Goal: Transaction & Acquisition: Purchase product/service

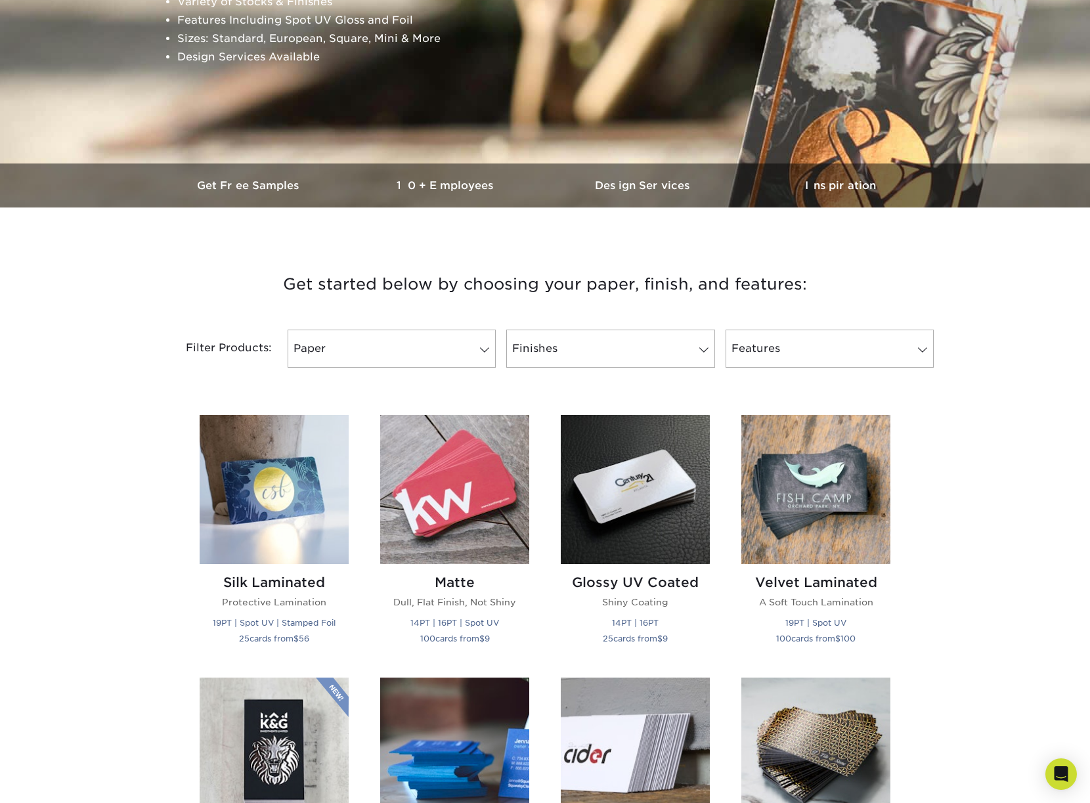
scroll to position [352, 0]
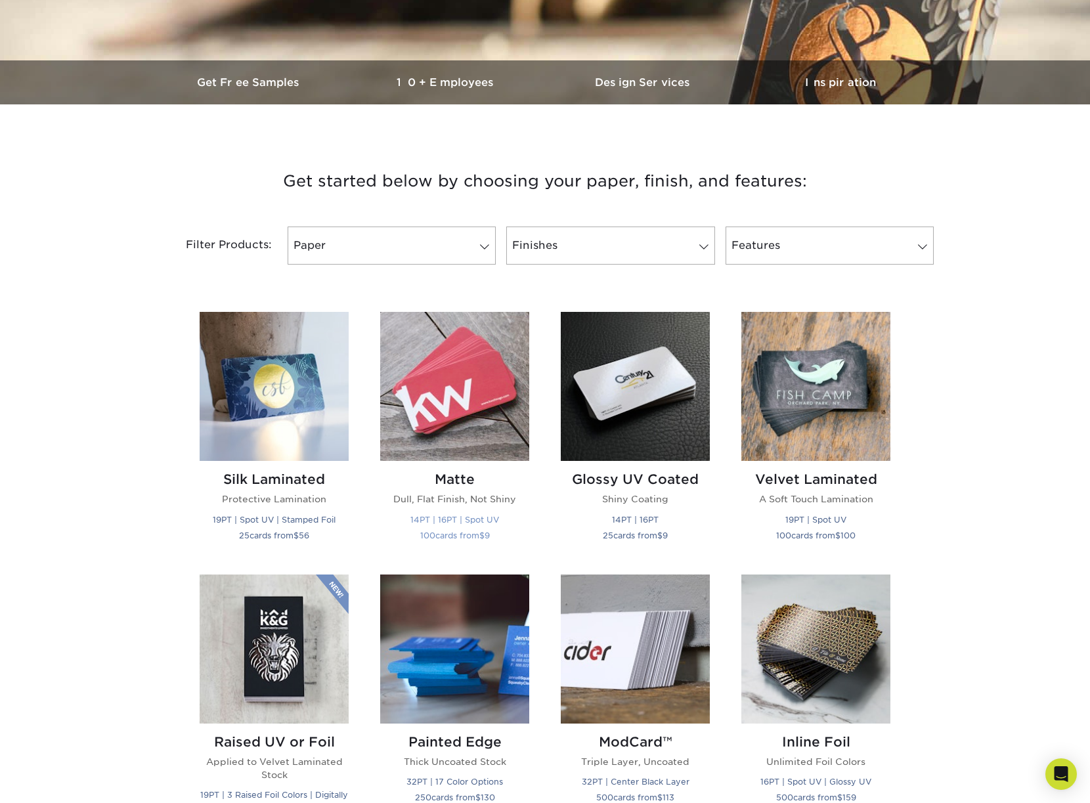
click at [484, 432] on img at bounding box center [454, 386] width 149 height 149
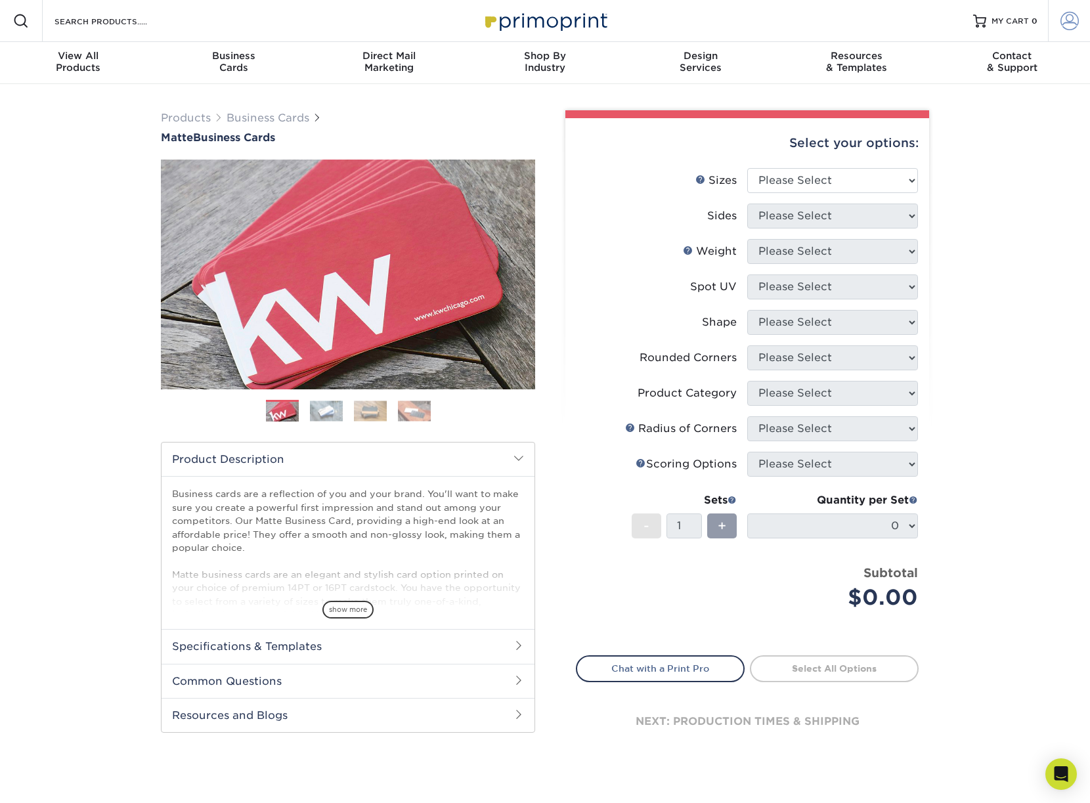
click at [1060, 24] on span at bounding box center [1069, 21] width 18 height 18
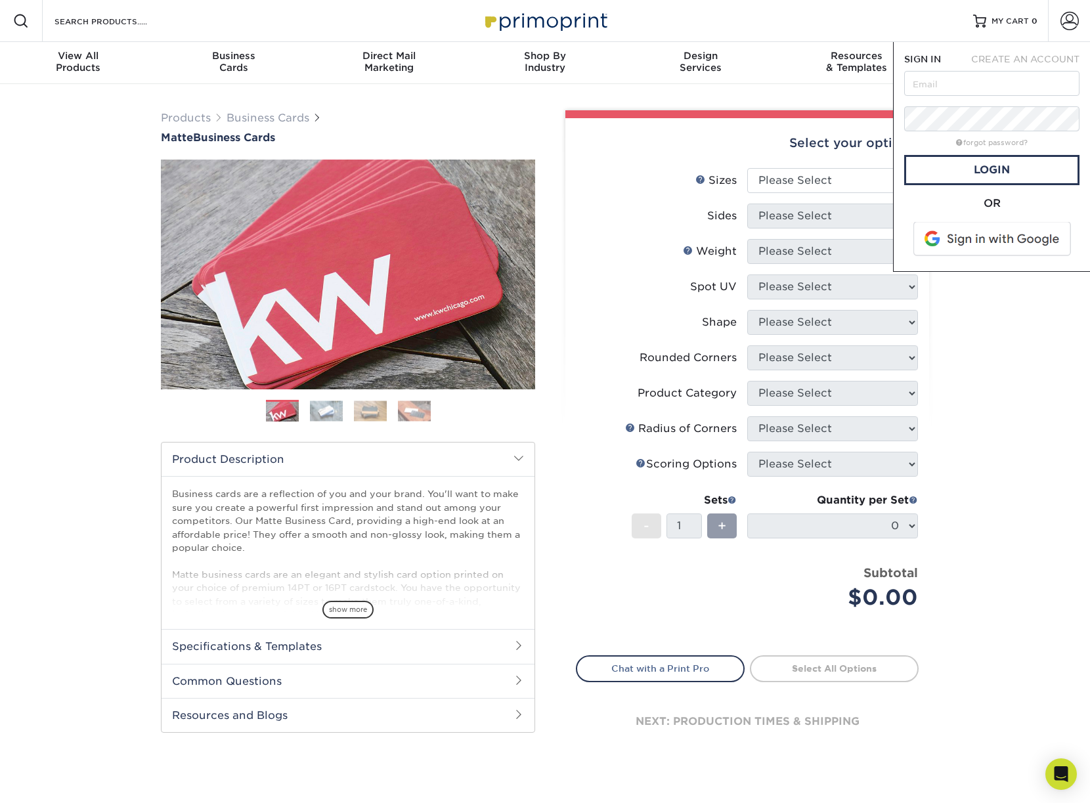
click at [765, 97] on div "Products Business Cards Matte Business Cards Previous Next 100 $ 9" at bounding box center [545, 446] width 1090 height 724
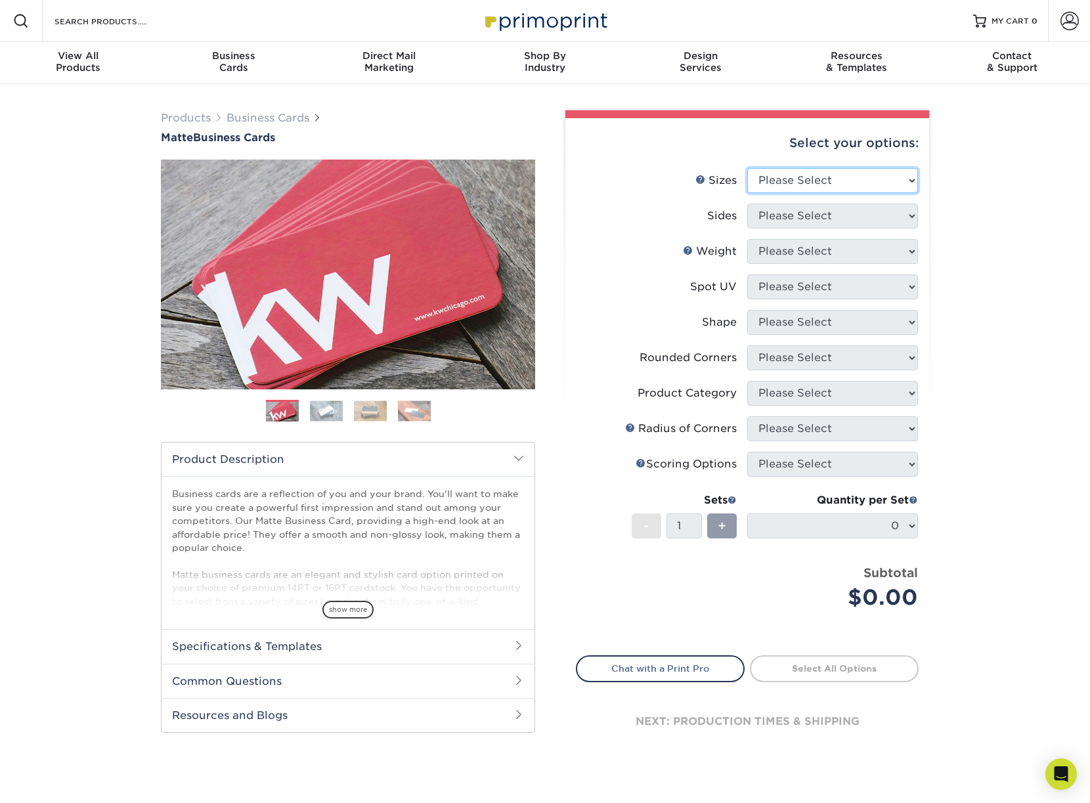
click at [815, 180] on select "Please Select 1.5" x 3.5" - Mini 1.75" x 3.5" - Mini 2" x 2" - Square 2" x 3" -…" at bounding box center [832, 180] width 171 height 25
select select "2.00x3.50"
click at [850, 213] on select "Please Select Print Both Sides Print Front Only" at bounding box center [832, 215] width 171 height 25
select select "13abbda7-1d64-4f25-8bb2-c179b224825d"
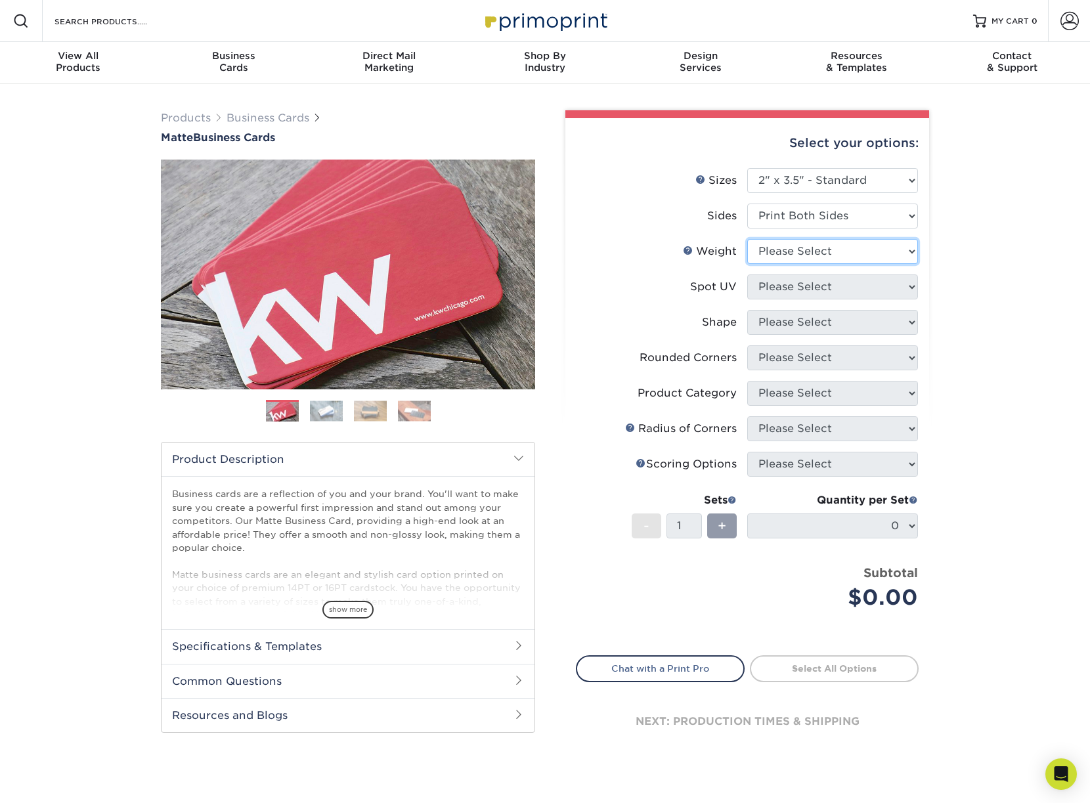
click at [811, 256] on select "Please Select 16PT 14PT" at bounding box center [832, 251] width 171 height 25
select select "16PT"
click at [802, 283] on select "Please Select No Spot UV Front and Back (Both Sides) Front Only Back Only" at bounding box center [832, 286] width 171 height 25
click at [788, 298] on select "Please Select No Spot UV Front and Back (Both Sides) Front Only Back Only" at bounding box center [832, 286] width 171 height 25
select select "3"
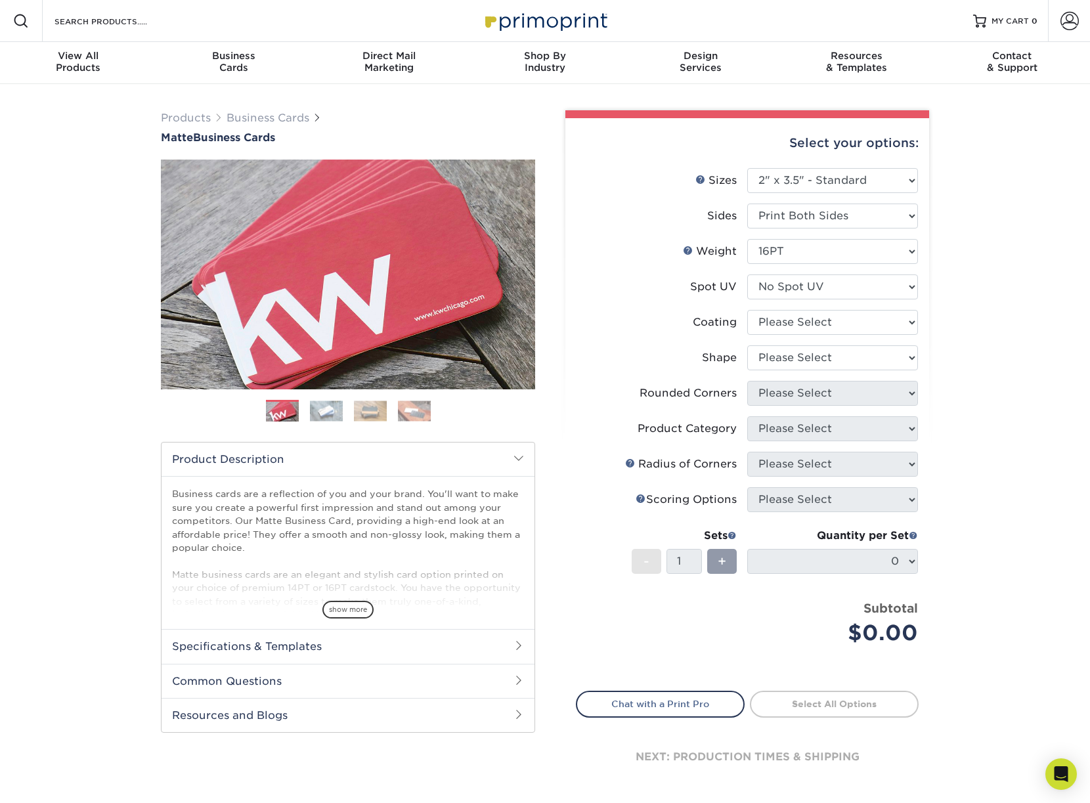
click at [310, 408] on img at bounding box center [326, 410] width 33 height 20
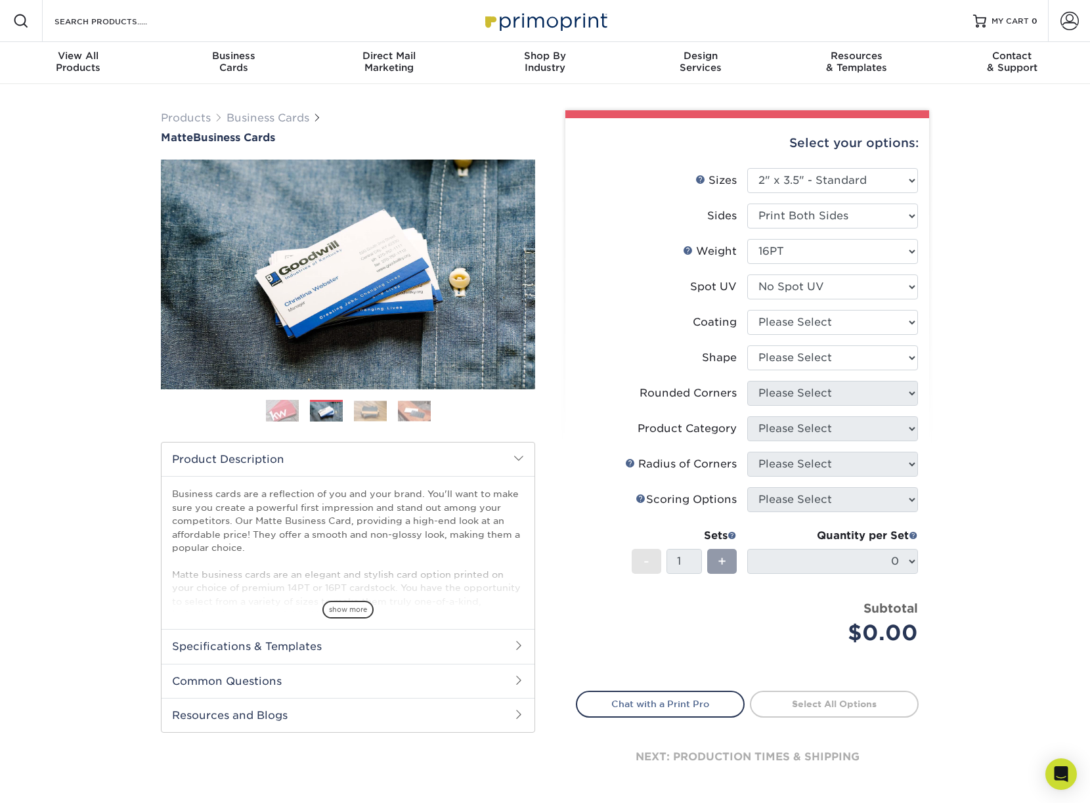
click at [388, 418] on ol at bounding box center [348, 416] width 374 height 32
click at [385, 415] on img at bounding box center [370, 410] width 33 height 20
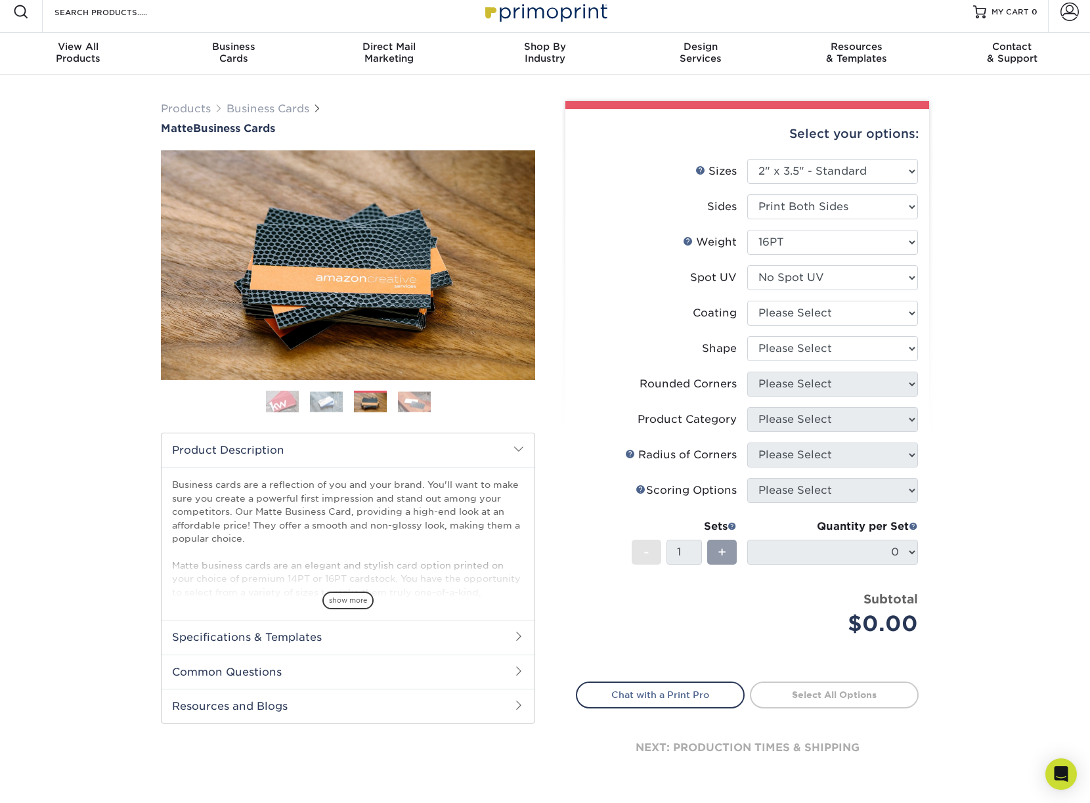
scroll to position [7, 0]
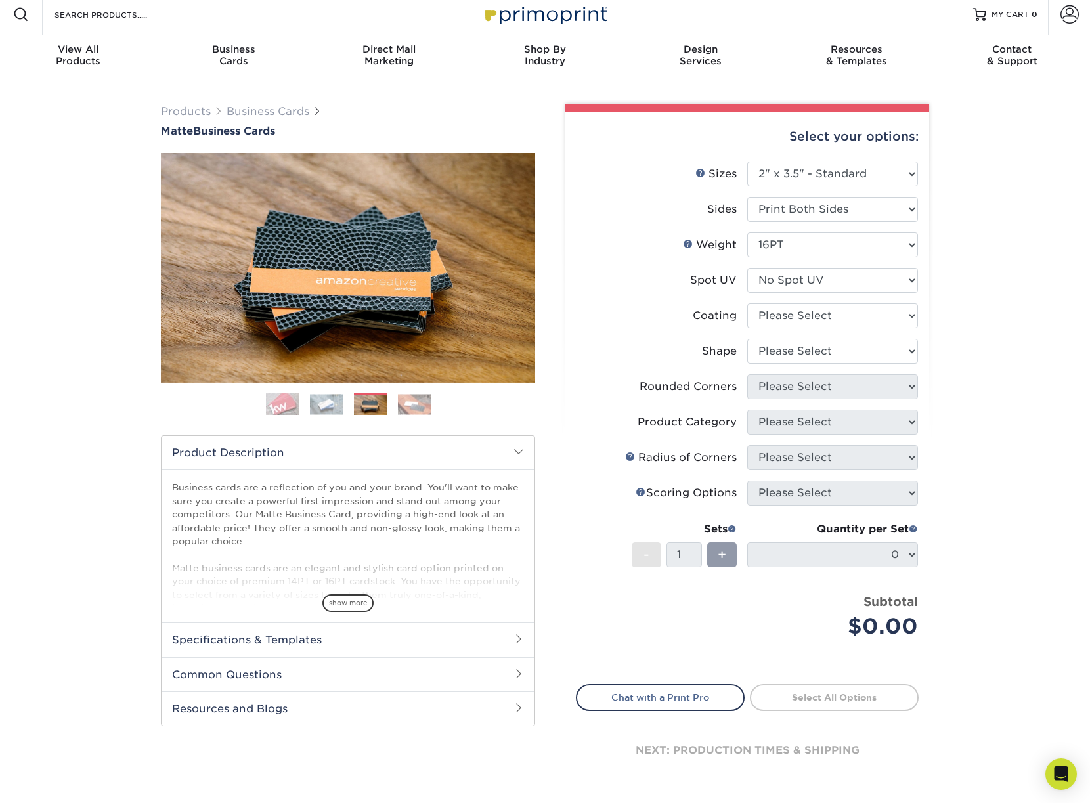
click at [415, 396] on img at bounding box center [414, 404] width 33 height 20
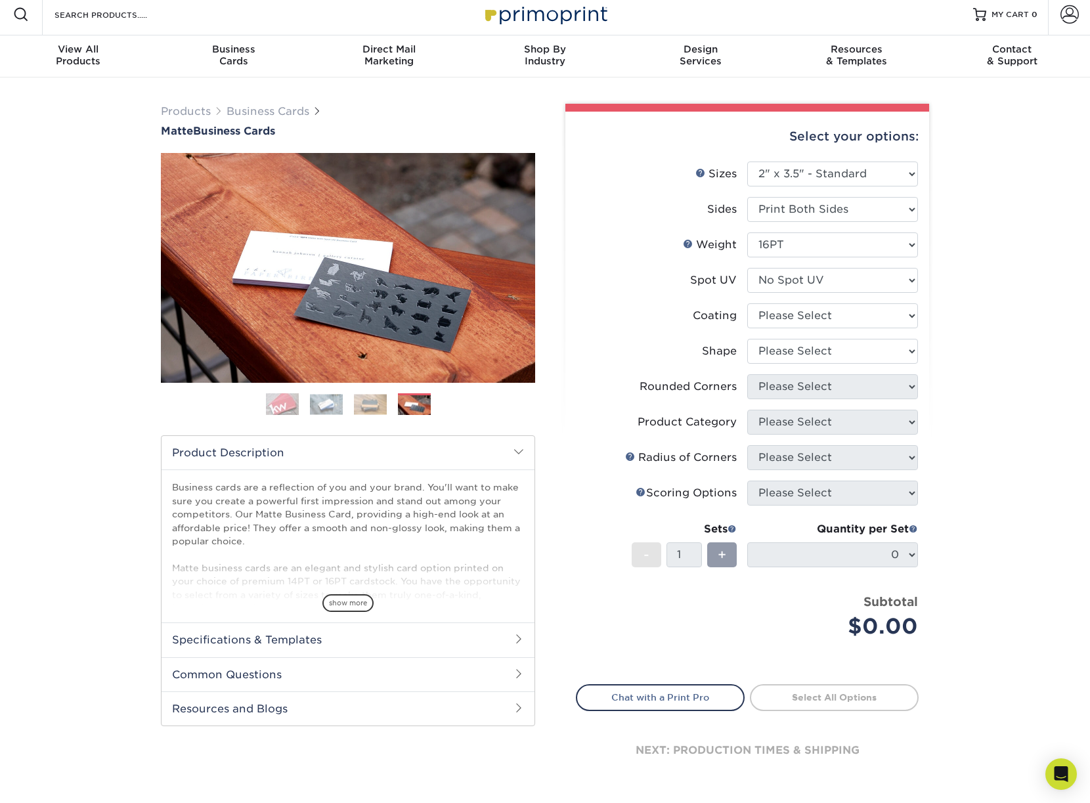
click at [278, 400] on img at bounding box center [282, 404] width 33 height 33
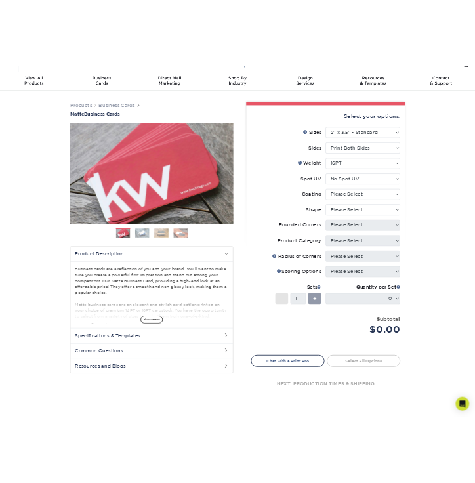
scroll to position [29, 0]
